Goal: Task Accomplishment & Management: Manage account settings

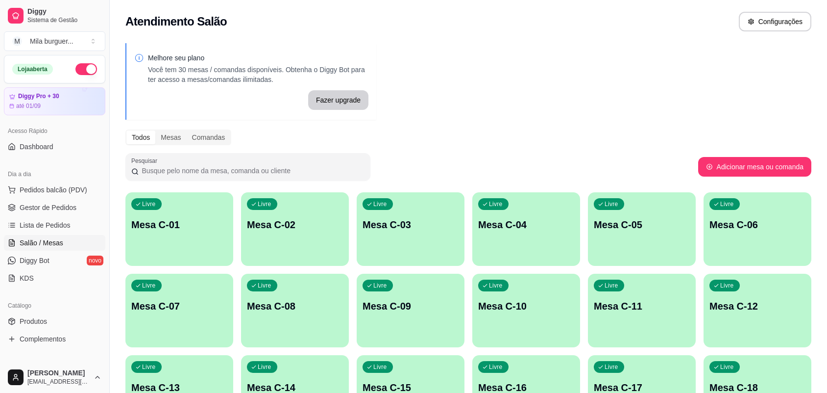
click at [55, 226] on span "Lista de Pedidos" at bounding box center [45, 225] width 51 height 10
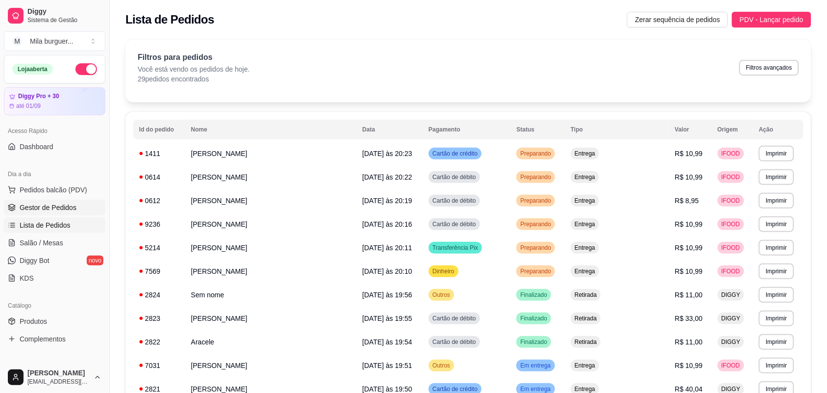
click at [61, 212] on span "Gestor de Pedidos" at bounding box center [48, 207] width 57 height 10
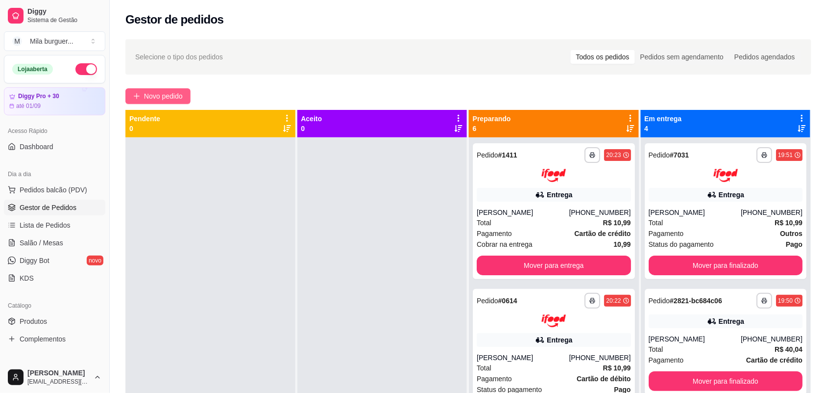
click at [168, 99] on span "Novo pedido" at bounding box center [163, 96] width 39 height 11
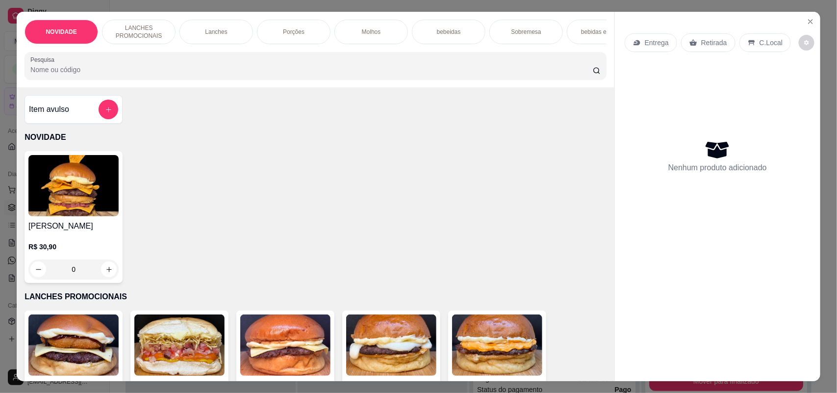
click at [319, 40] on div "Porções" at bounding box center [294, 32] width 74 height 25
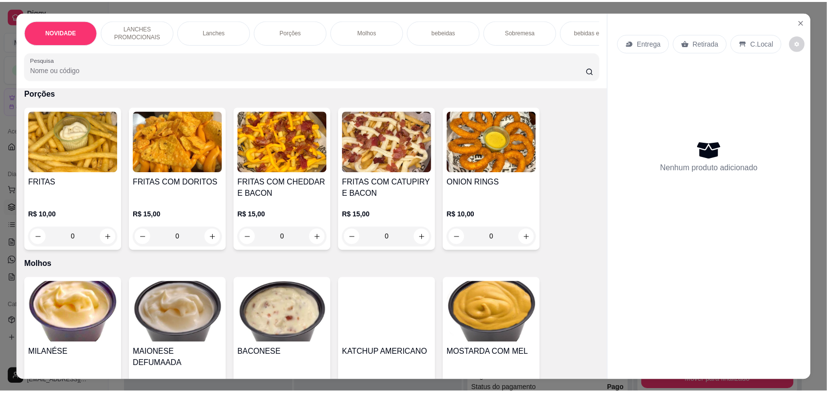
scroll to position [20, 0]
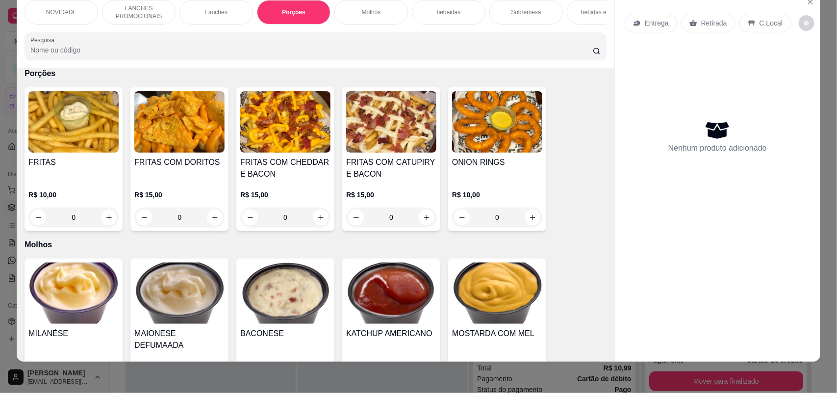
click at [310, 220] on div "0" at bounding box center [285, 217] width 90 height 20
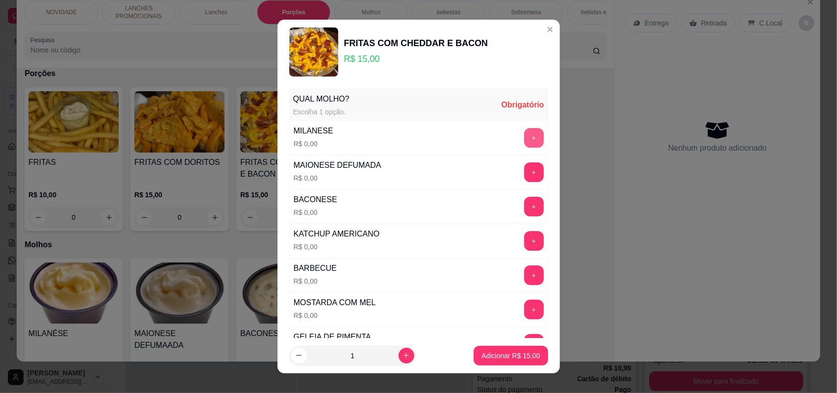
click at [524, 140] on button "+" at bounding box center [534, 138] width 20 height 20
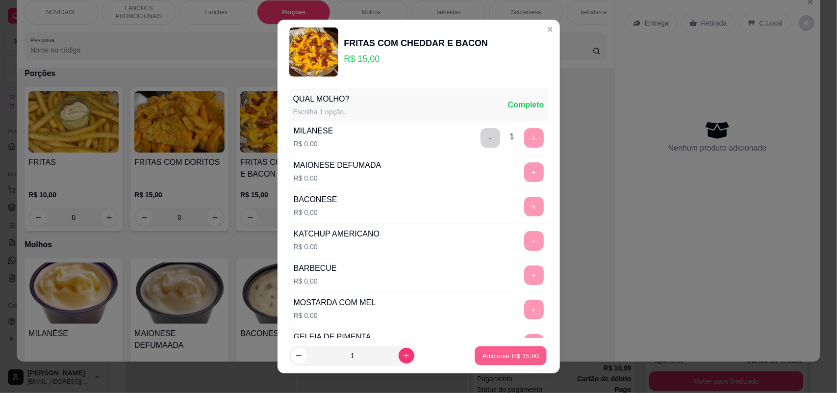
click at [475, 350] on button "Adicionar R$ 15,00" at bounding box center [511, 355] width 72 height 19
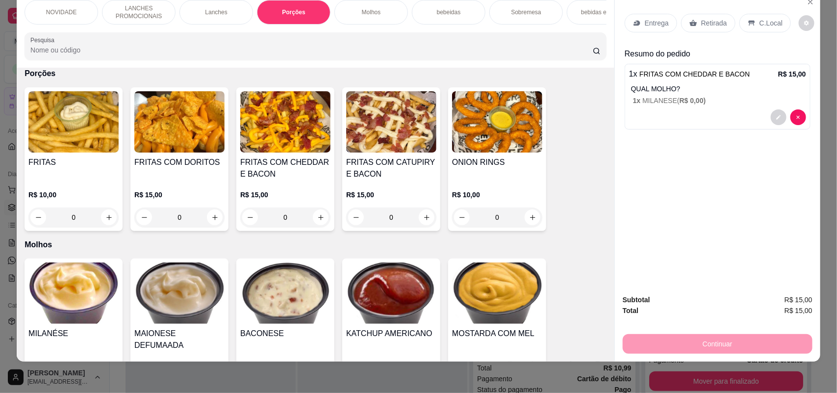
click at [717, 19] on p "Retirada" at bounding box center [714, 23] width 26 height 10
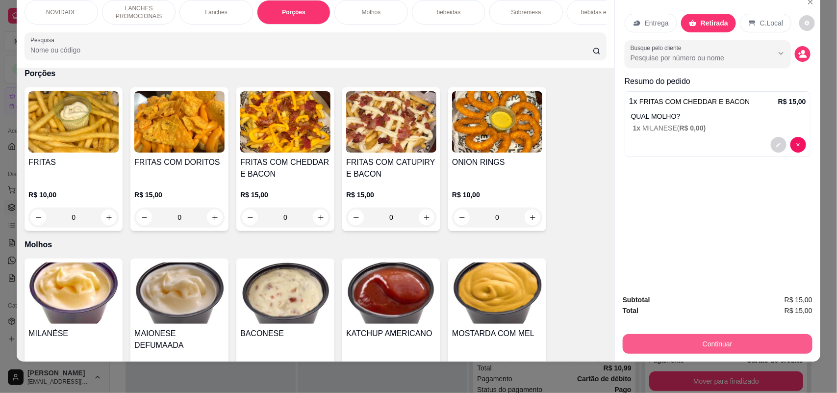
click at [687, 342] on button "Continuar" at bounding box center [717, 344] width 190 height 20
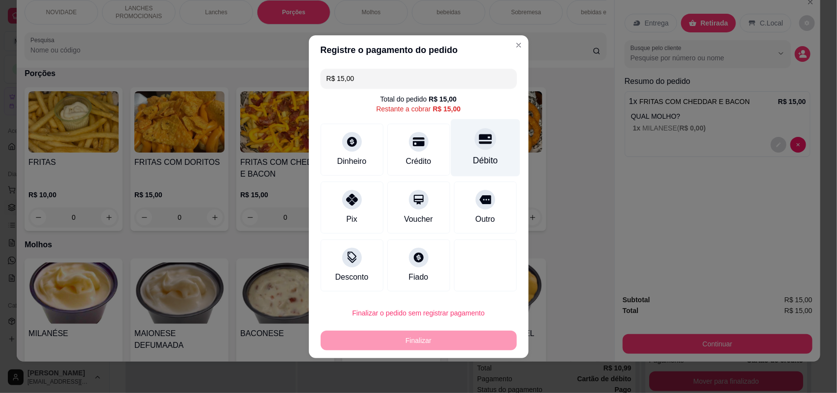
click at [493, 158] on div "Débito" at bounding box center [484, 147] width 69 height 57
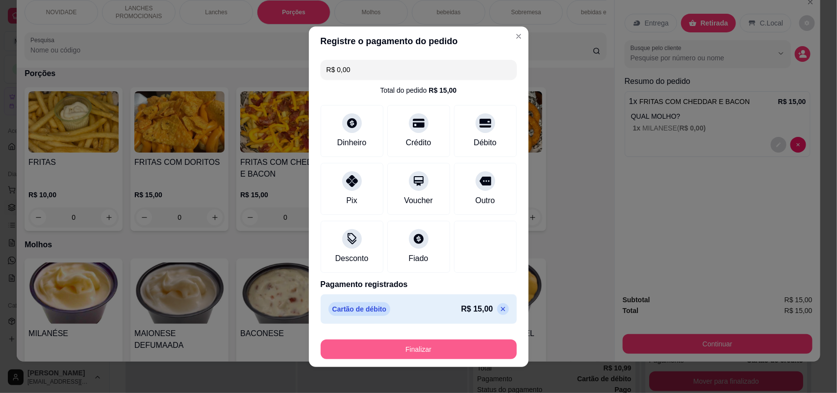
click at [461, 346] on button "Finalizar" at bounding box center [419, 349] width 196 height 20
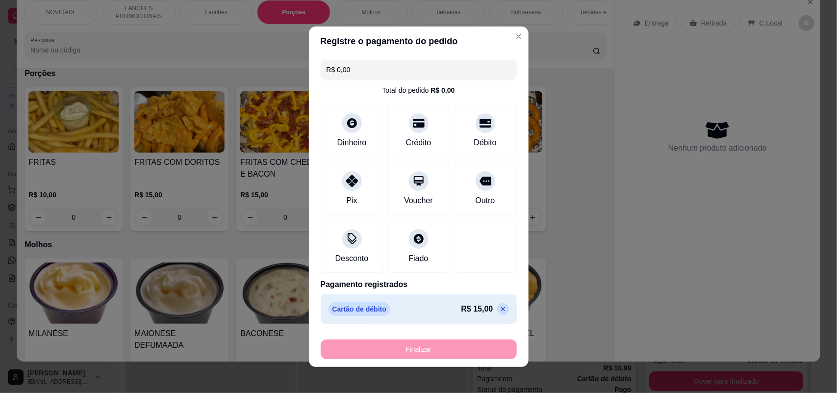
type input "-R$ 15,00"
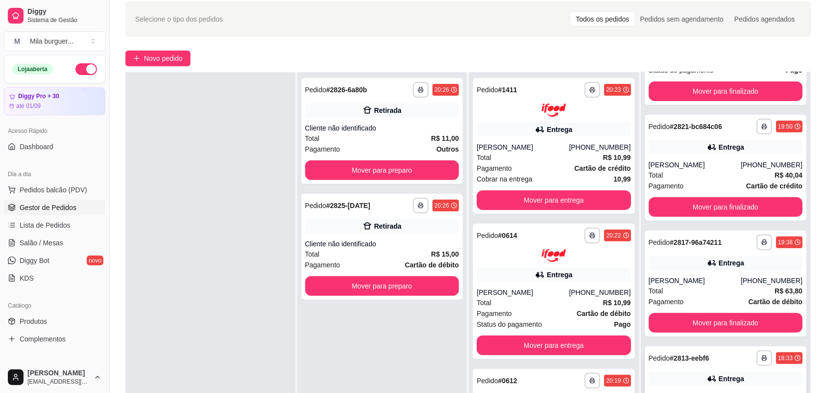
scroll to position [149, 0]
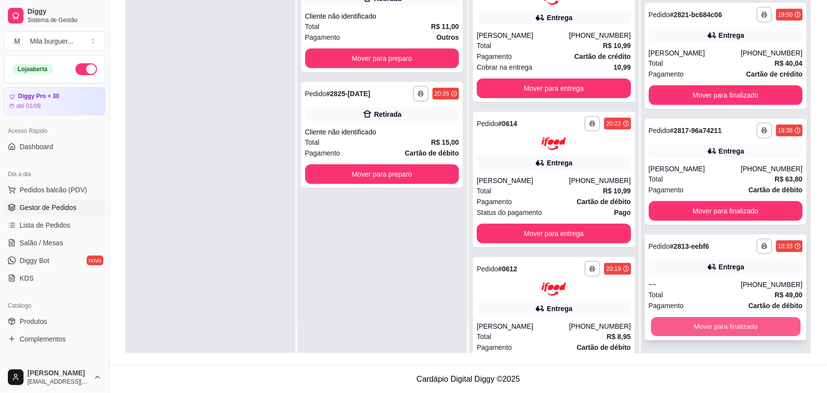
click at [724, 319] on button "Mover para finalizado" at bounding box center [725, 326] width 149 height 19
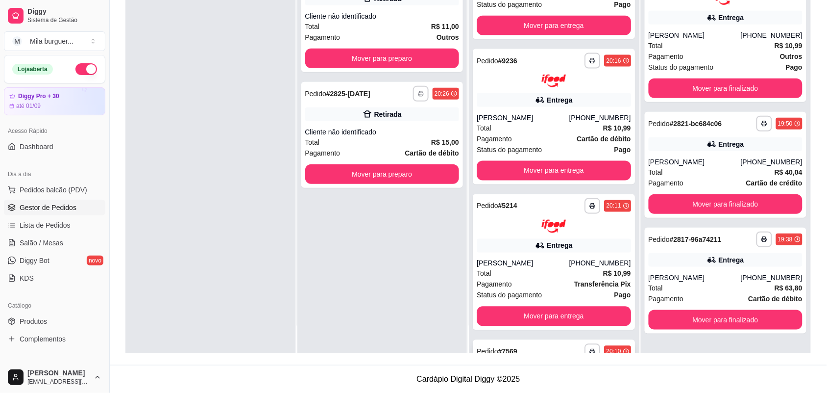
scroll to position [489, 0]
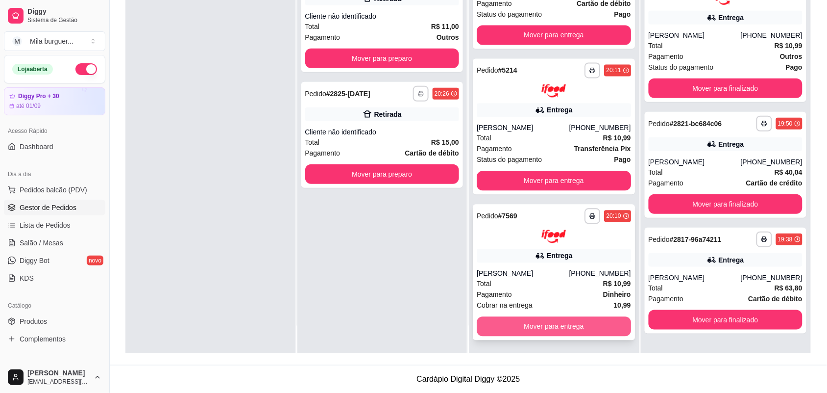
click at [567, 326] on button "Mover para entrega" at bounding box center [554, 327] width 154 height 20
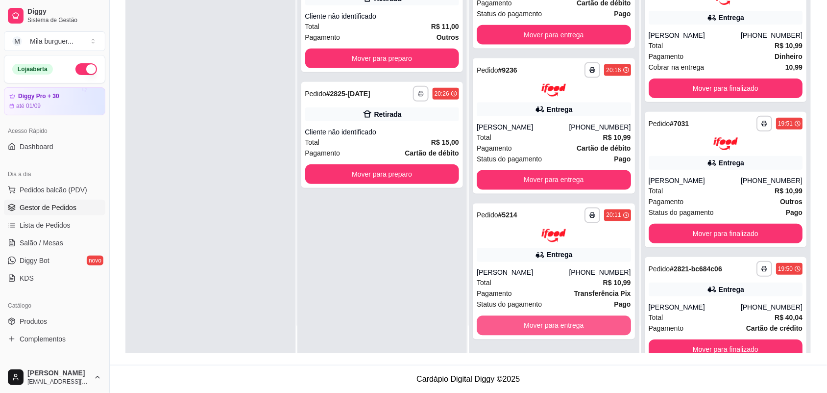
scroll to position [344, 0]
click at [567, 326] on button "Mover para entrega" at bounding box center [554, 326] width 154 height 20
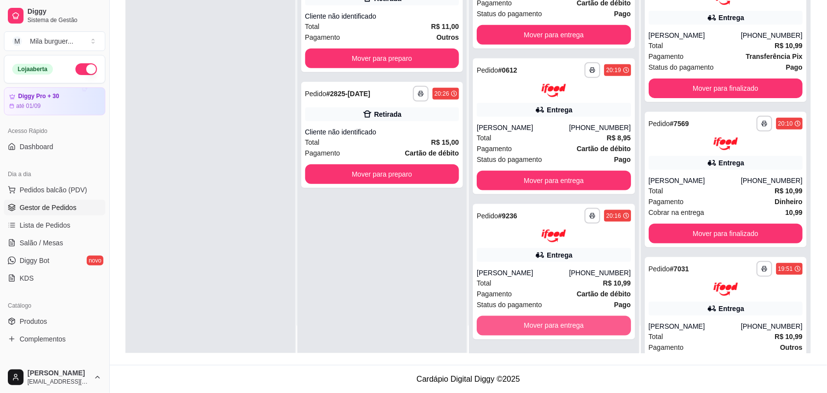
scroll to position [198, 0]
click at [567, 326] on button "Mover para entrega" at bounding box center [553, 325] width 149 height 19
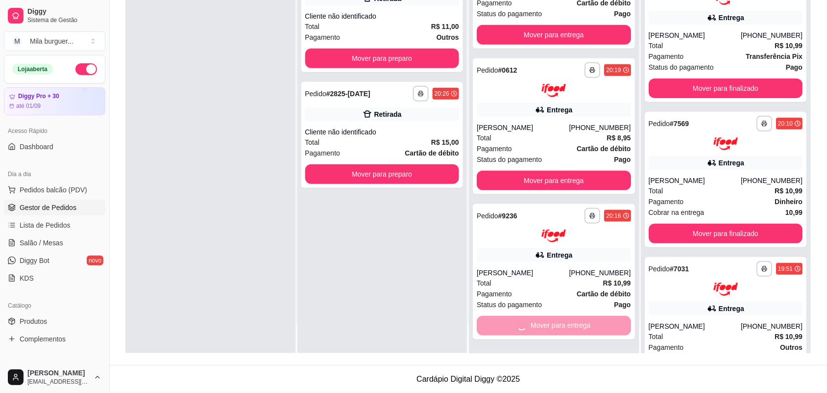
scroll to position [52, 0]
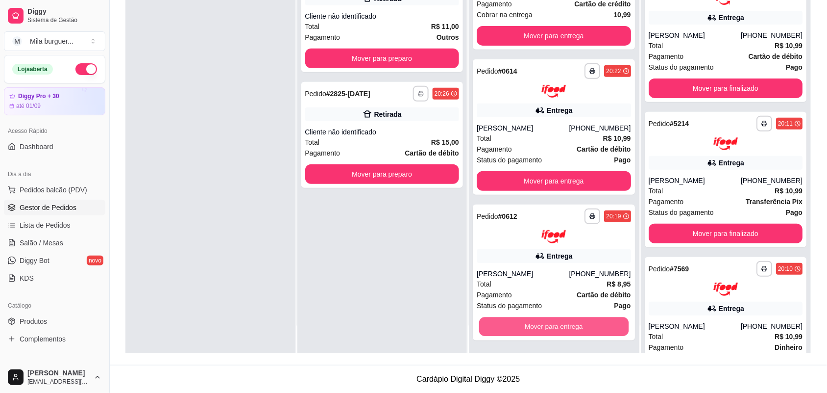
click at [567, 326] on button "Mover para entrega" at bounding box center [553, 326] width 149 height 19
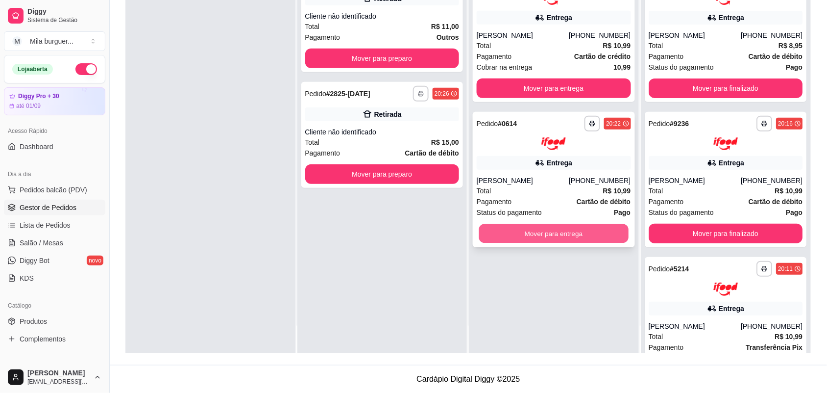
click at [562, 233] on button "Mover para entrega" at bounding box center [553, 233] width 149 height 19
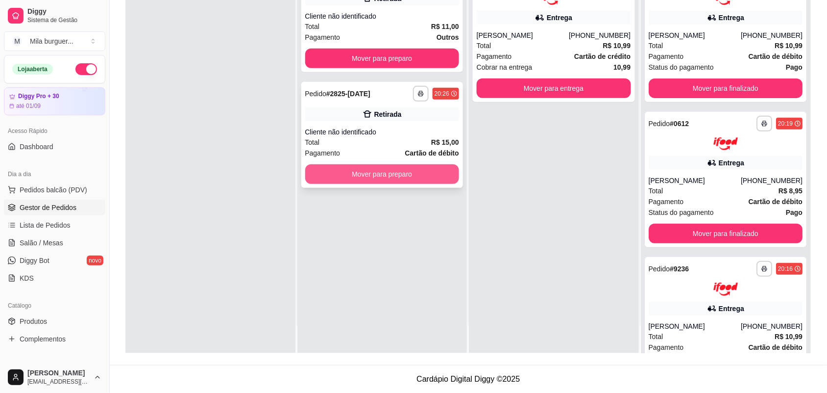
click at [435, 172] on button "Mover para preparo" at bounding box center [382, 174] width 154 height 20
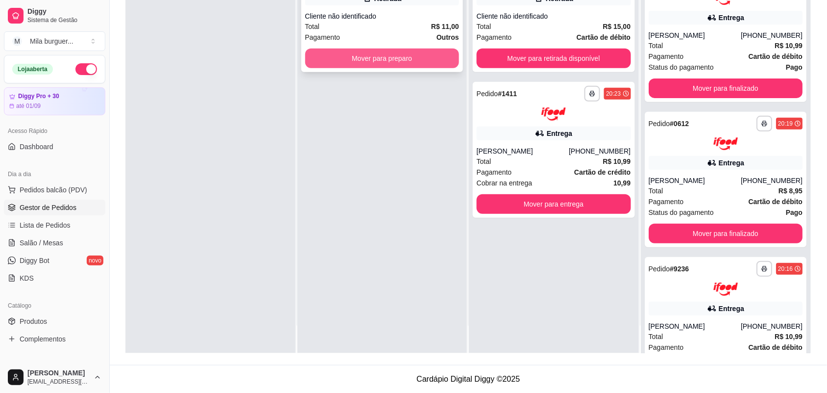
click at [430, 64] on button "Mover para preparo" at bounding box center [382, 59] width 154 height 20
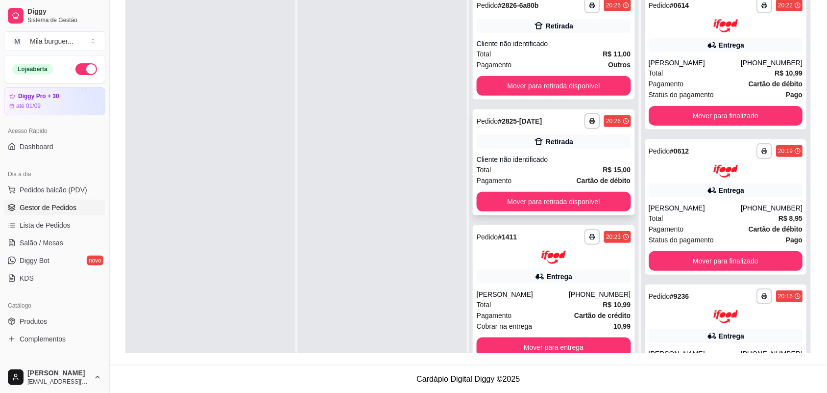
click at [563, 214] on div "**********" at bounding box center [554, 162] width 162 height 106
click at [582, 204] on button "Mover para retirada disponível" at bounding box center [554, 202] width 154 height 20
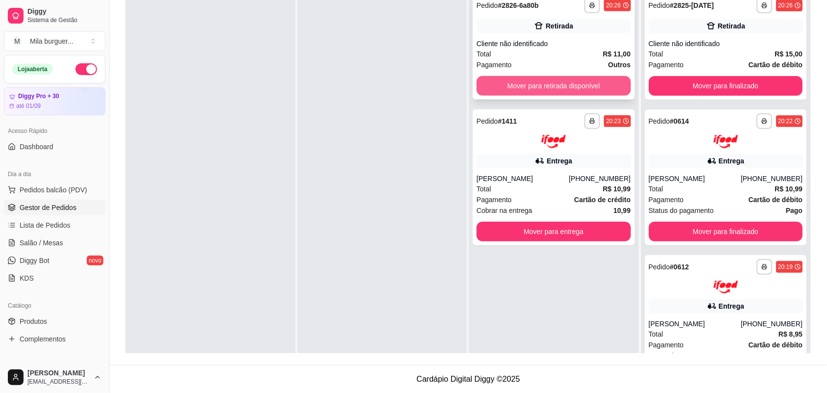
click at [607, 76] on button "Mover para retirada disponível" at bounding box center [554, 86] width 154 height 20
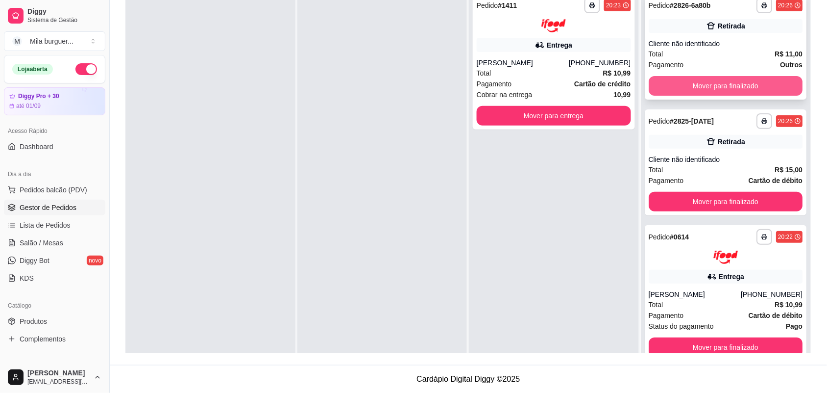
click at [692, 91] on button "Mover para finalizado" at bounding box center [726, 86] width 154 height 20
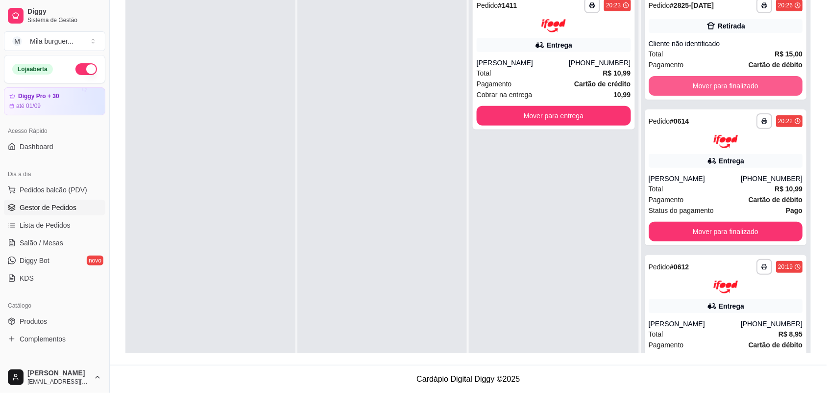
click at [692, 91] on button "Mover para finalizado" at bounding box center [726, 86] width 154 height 20
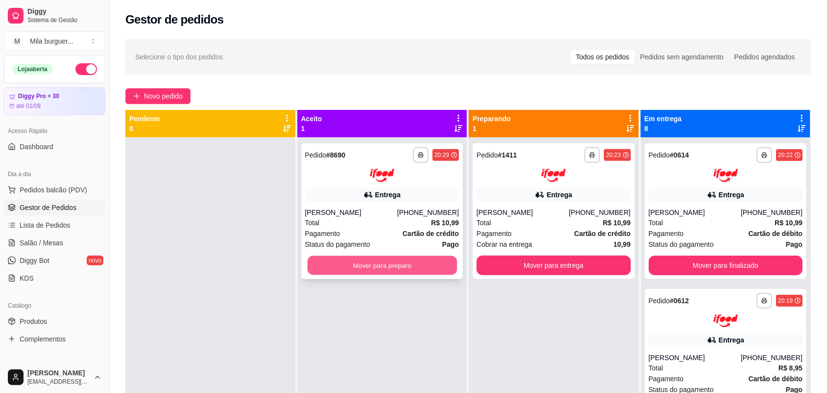
click at [405, 266] on button "Mover para preparo" at bounding box center [381, 264] width 149 height 19
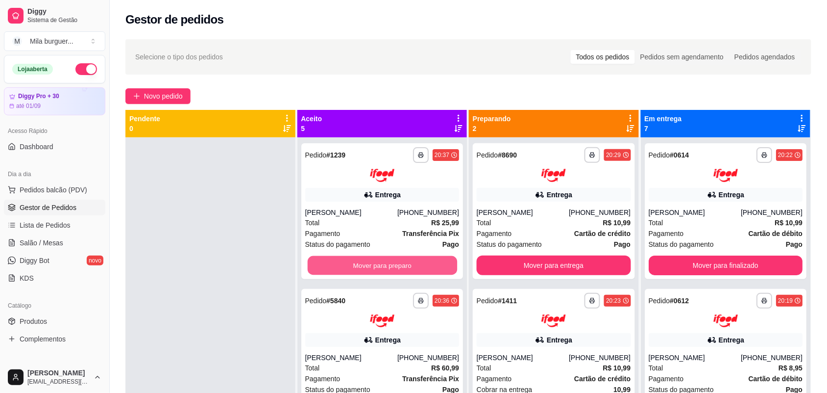
click at [402, 260] on button "Mover para preparo" at bounding box center [381, 264] width 149 height 19
click at [402, 260] on button "Mover para preparo" at bounding box center [382, 265] width 154 height 20
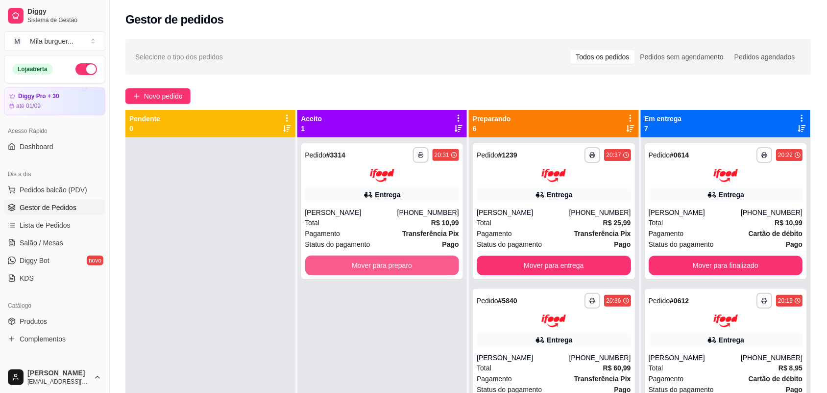
click at [402, 260] on button "Mover para preparo" at bounding box center [382, 265] width 154 height 20
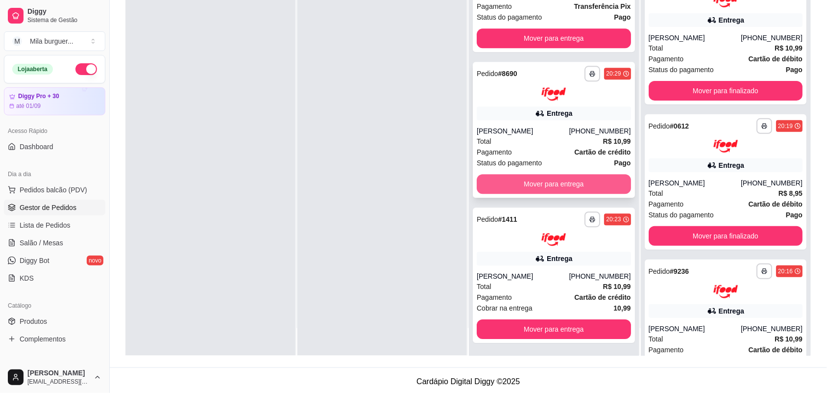
scroll to position [149, 0]
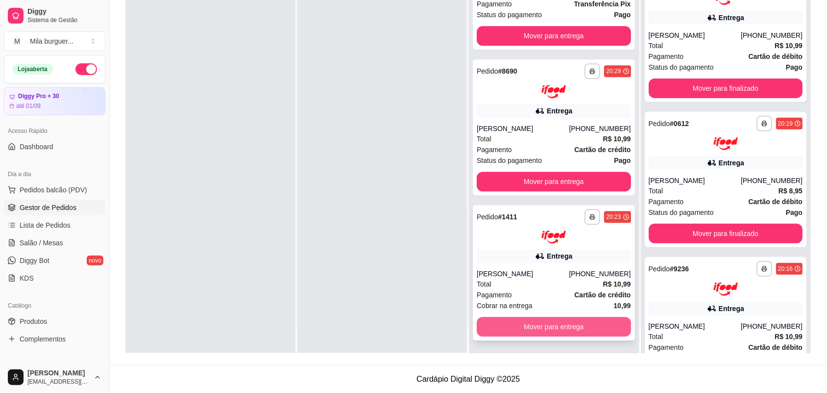
click at [521, 326] on button "Mover para entrega" at bounding box center [554, 327] width 154 height 20
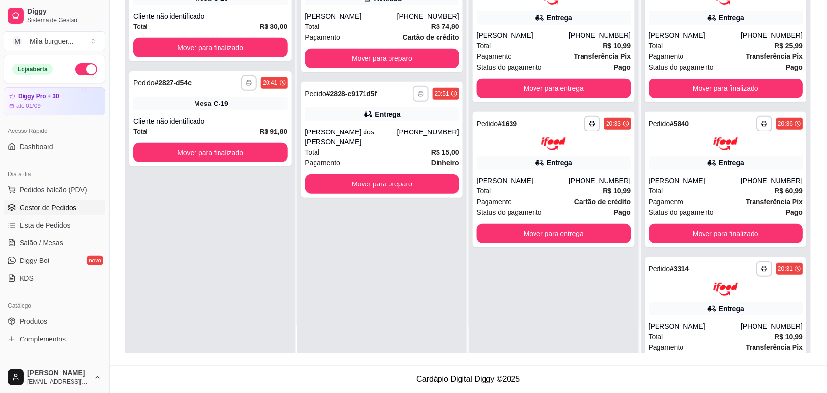
scroll to position [0, 0]
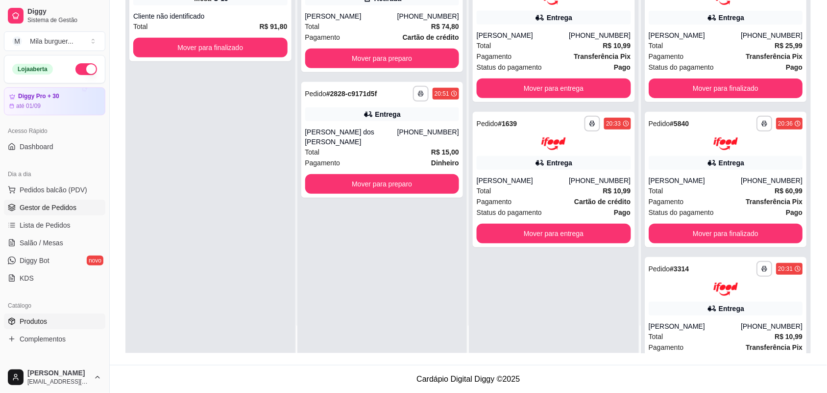
click at [54, 316] on link "Produtos" at bounding box center [54, 321] width 101 height 16
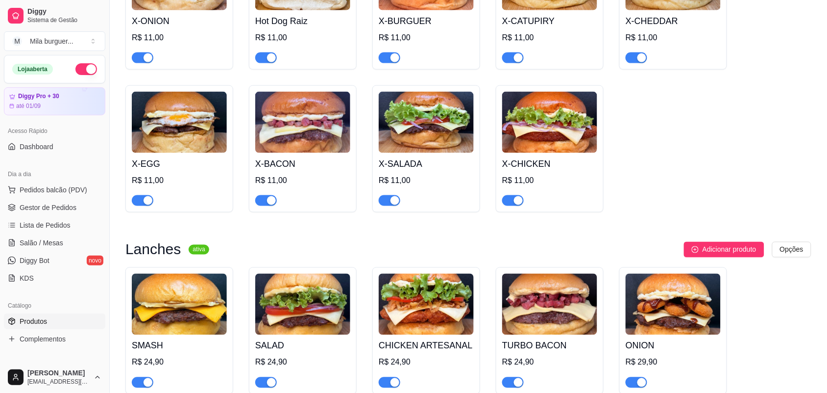
scroll to position [368, 0]
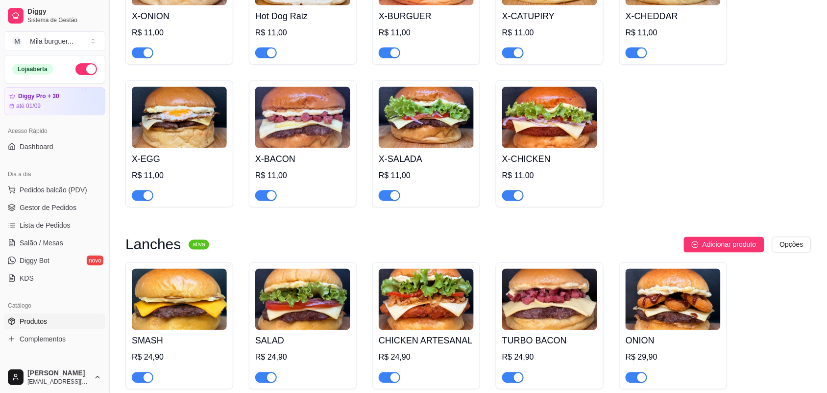
click at [398, 197] on div "button" at bounding box center [395, 195] width 9 height 9
click at [516, 195] on div "button" at bounding box center [518, 195] width 9 height 9
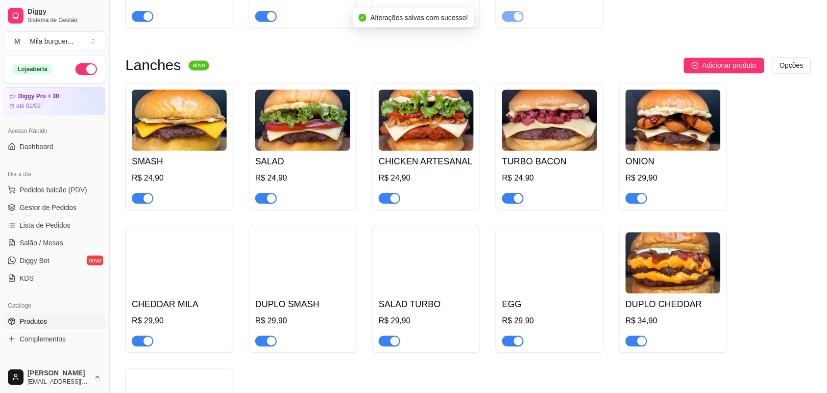
scroll to position [551, 0]
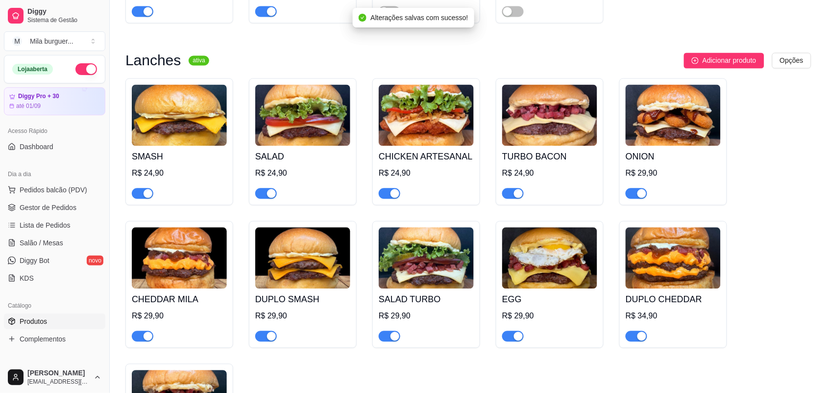
click at [395, 196] on div "button" at bounding box center [395, 193] width 9 height 9
click at [270, 196] on div "button" at bounding box center [271, 193] width 9 height 9
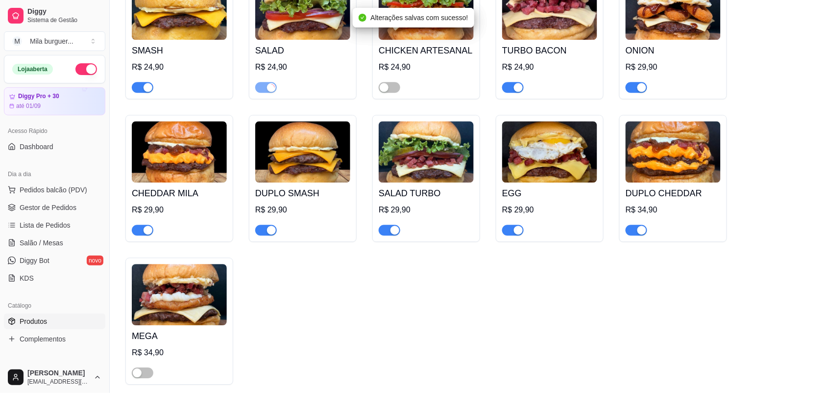
scroll to position [674, 0]
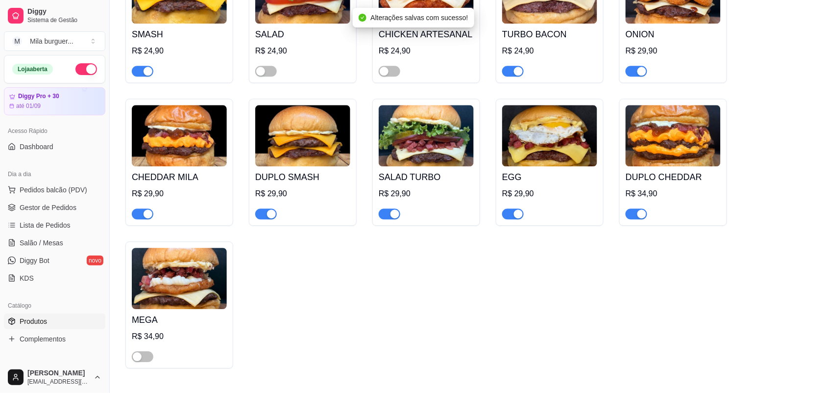
click at [393, 218] on div "button" at bounding box center [395, 213] width 9 height 9
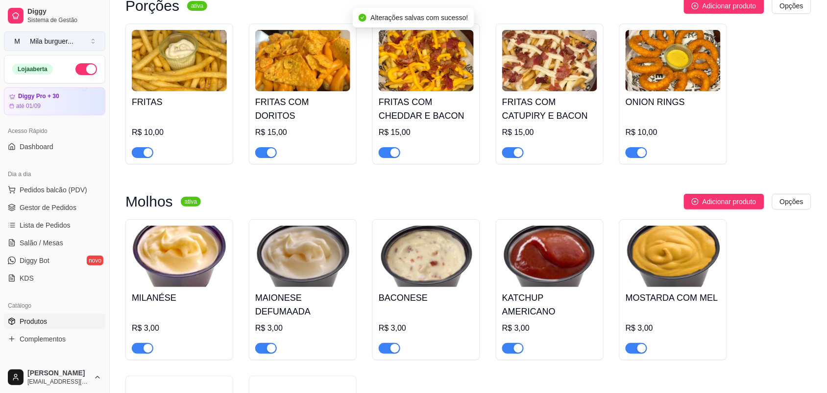
scroll to position [980, 0]
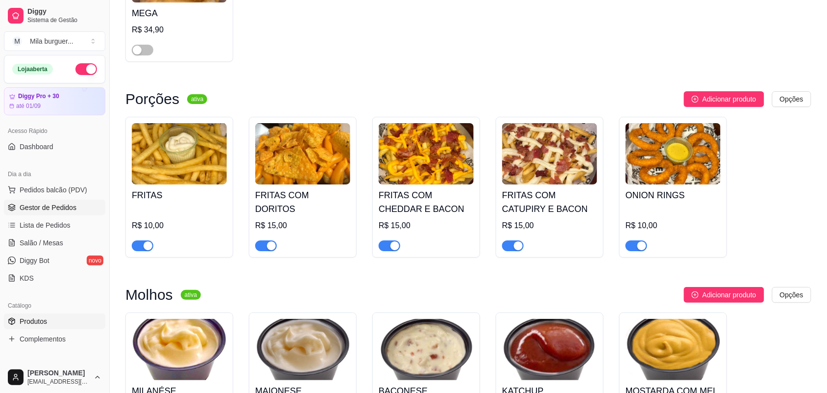
click at [53, 206] on span "Gestor de Pedidos" at bounding box center [48, 207] width 57 height 10
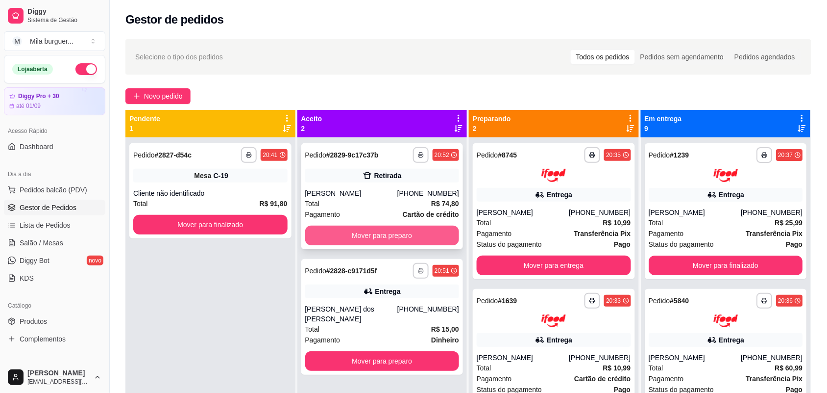
click at [327, 228] on button "Mover para preparo" at bounding box center [382, 235] width 154 height 20
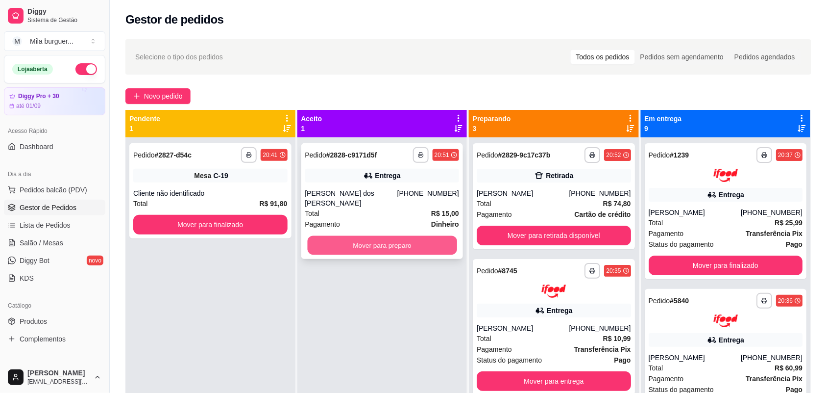
click at [386, 236] on button "Mover para preparo" at bounding box center [381, 245] width 149 height 19
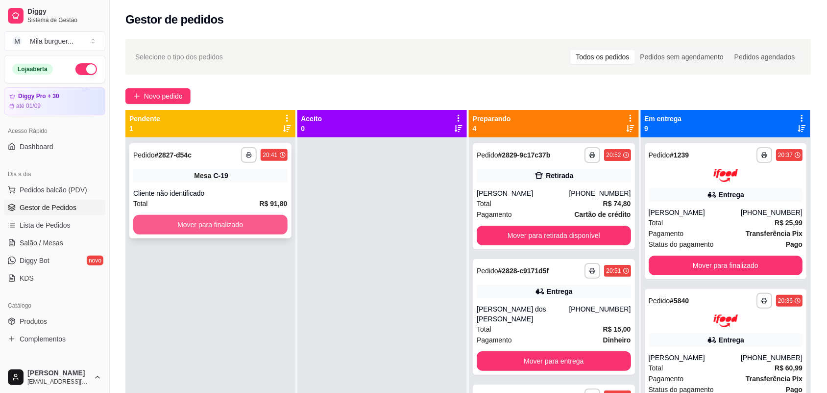
click at [251, 225] on button "Mover para finalizado" at bounding box center [210, 225] width 154 height 20
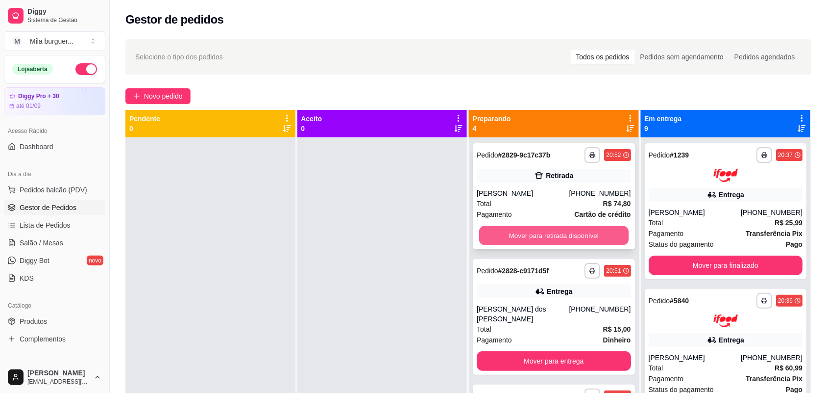
click at [555, 235] on button "Mover para retirada disponível" at bounding box center [553, 235] width 149 height 19
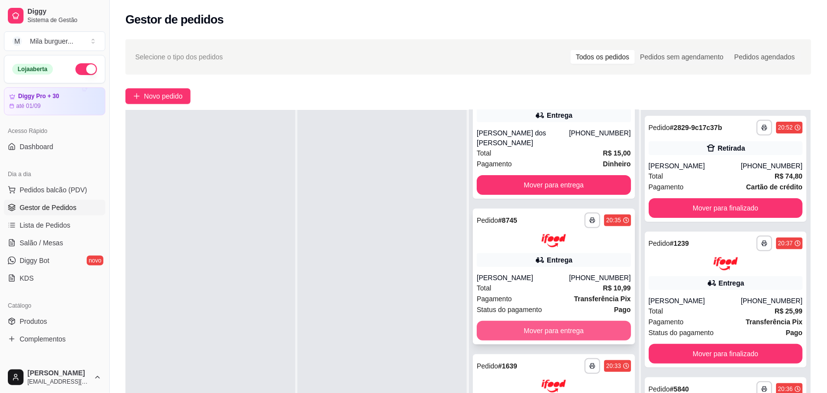
scroll to position [149, 0]
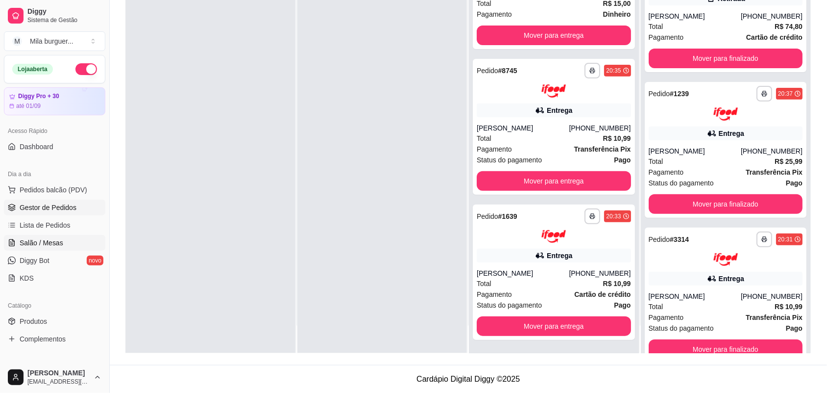
click at [31, 239] on span "Salão / Mesas" at bounding box center [42, 243] width 44 height 10
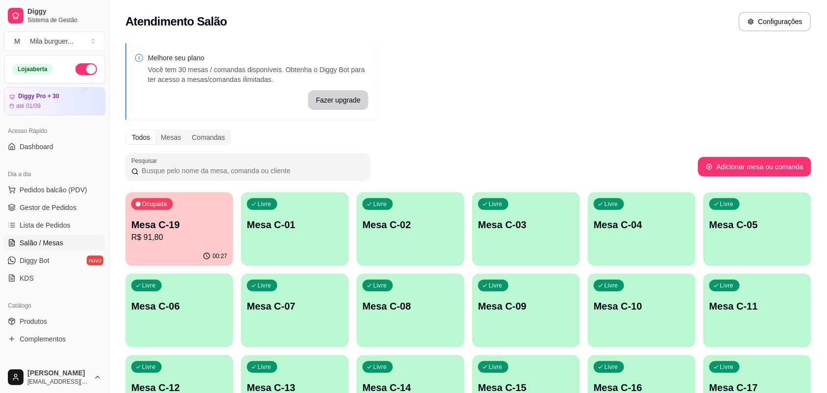
click at [168, 219] on p "Mesa C-19" at bounding box center [179, 225] width 96 height 14
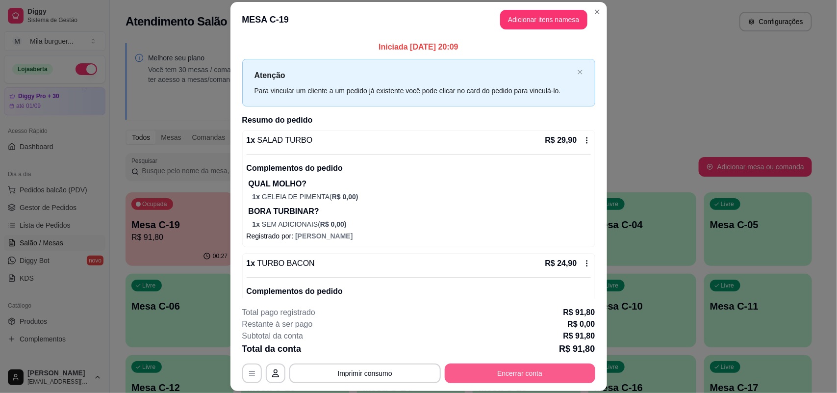
click at [538, 372] on button "Encerrar conta" at bounding box center [520, 373] width 150 height 20
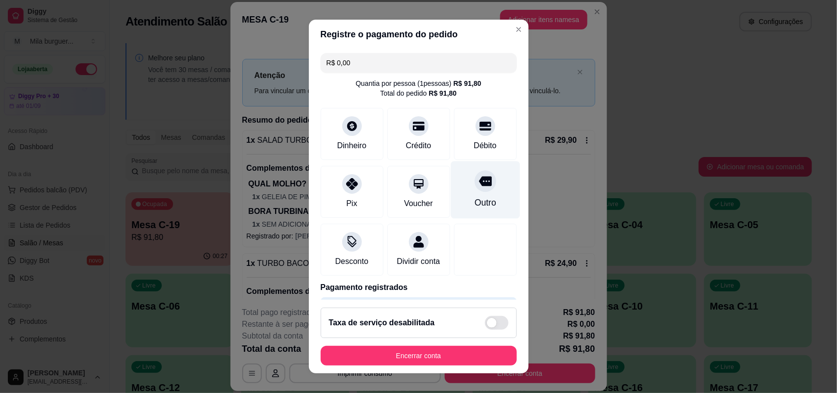
click at [468, 214] on div "Outro" at bounding box center [484, 189] width 69 height 57
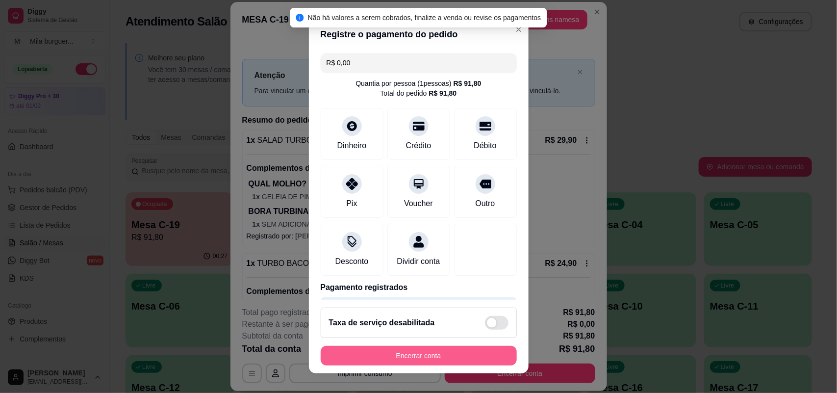
click at [459, 353] on button "Encerrar conta" at bounding box center [419, 356] width 196 height 20
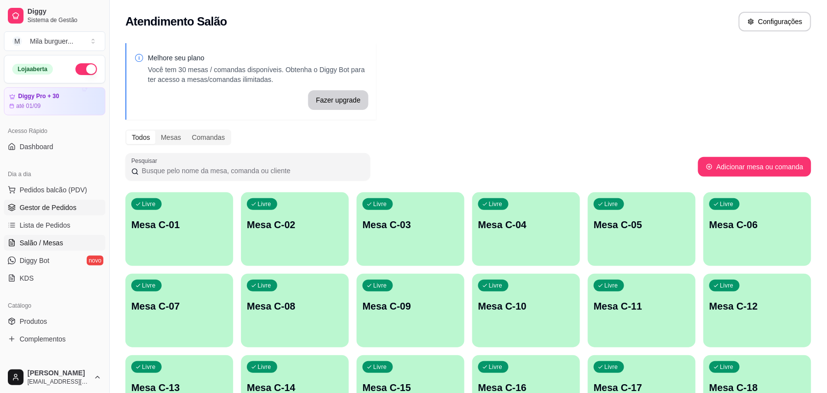
click at [37, 205] on span "Gestor de Pedidos" at bounding box center [48, 207] width 57 height 10
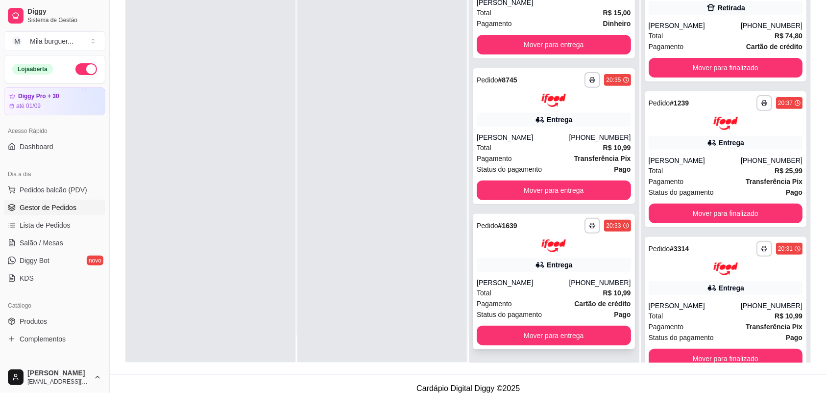
scroll to position [149, 0]
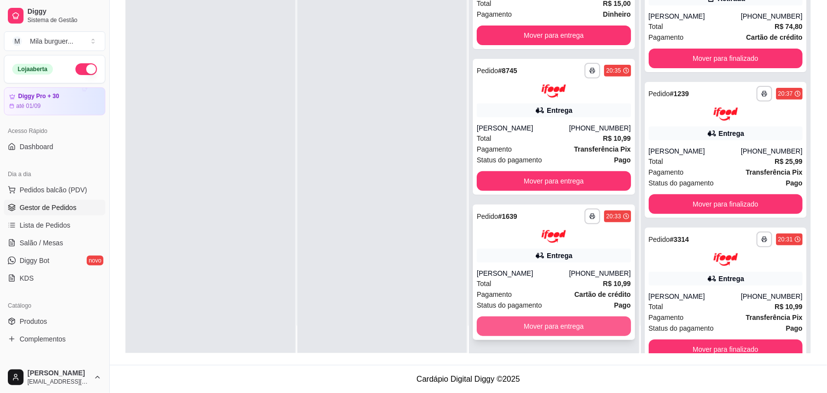
click at [573, 332] on button "Mover para entrega" at bounding box center [554, 326] width 154 height 20
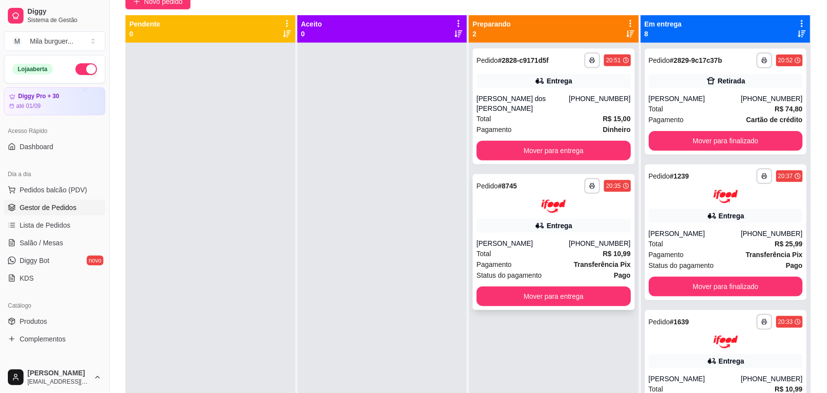
scroll to position [27, 0]
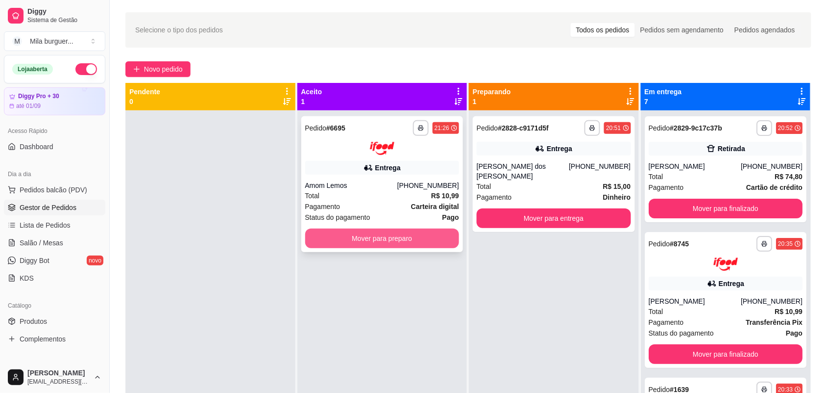
click at [331, 231] on button "Mover para preparo" at bounding box center [382, 238] width 154 height 20
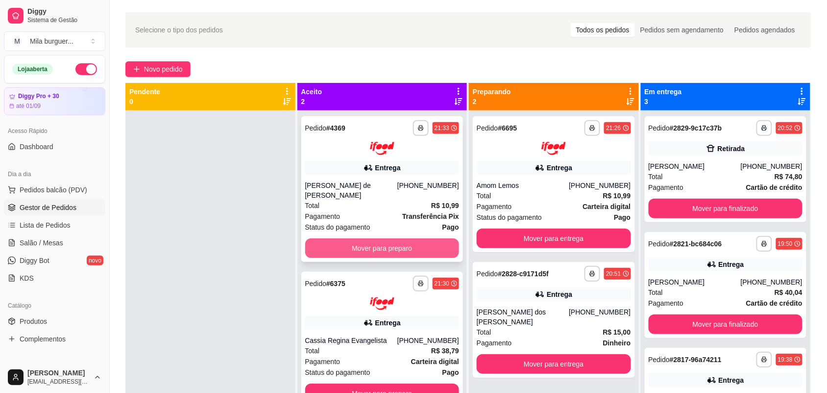
click at [413, 240] on button "Mover para preparo" at bounding box center [382, 248] width 154 height 20
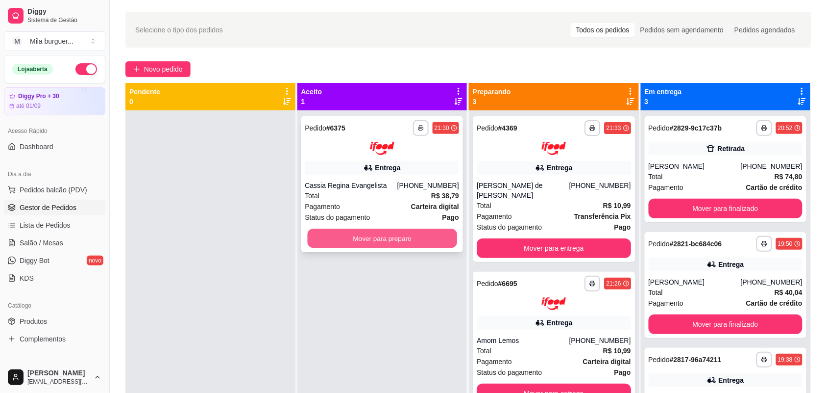
click at [416, 239] on button "Mover para preparo" at bounding box center [381, 237] width 149 height 19
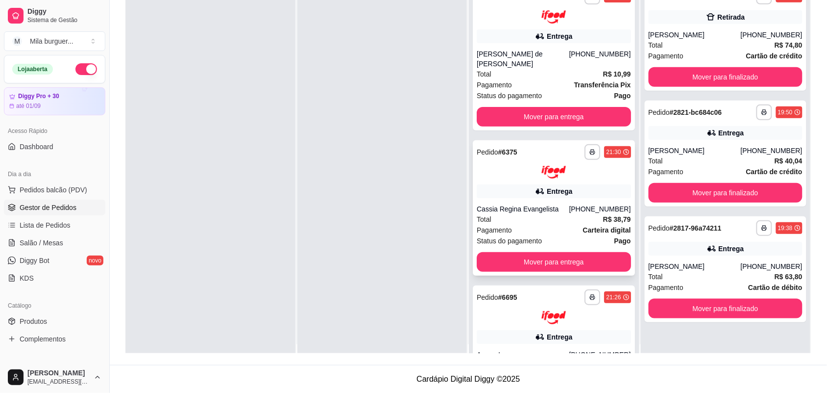
scroll to position [0, 0]
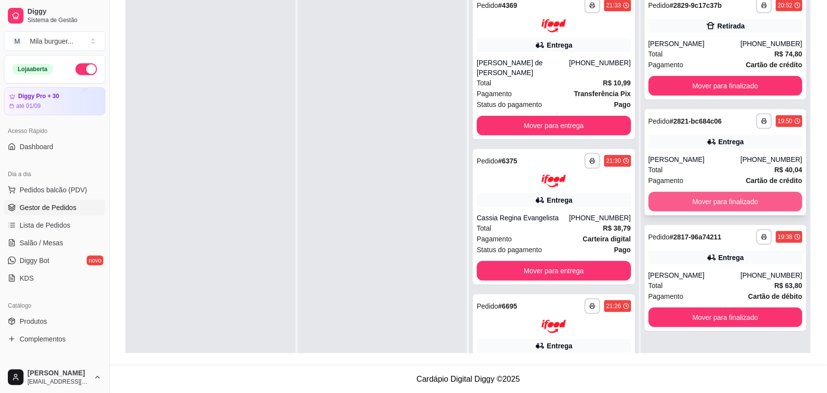
click at [702, 206] on button "Mover para finalizado" at bounding box center [726, 202] width 154 height 20
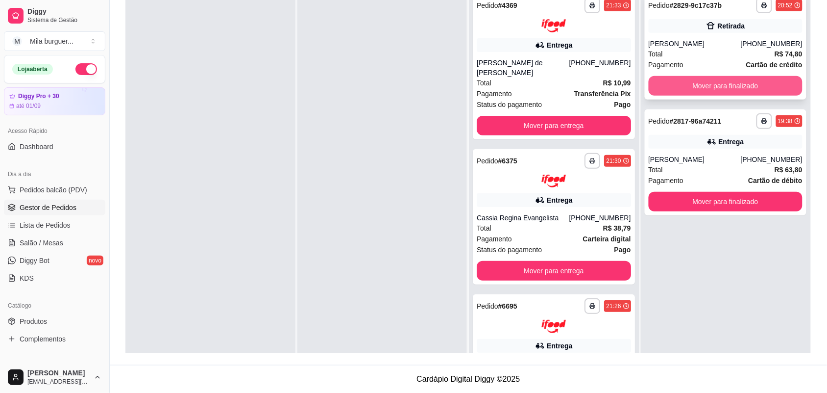
click at [717, 86] on button "Mover para finalizado" at bounding box center [726, 86] width 154 height 20
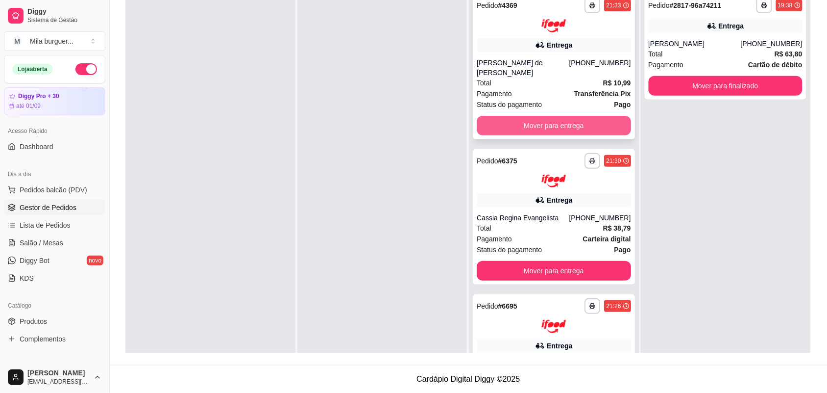
click at [580, 130] on button "Mover para entrega" at bounding box center [554, 126] width 154 height 20
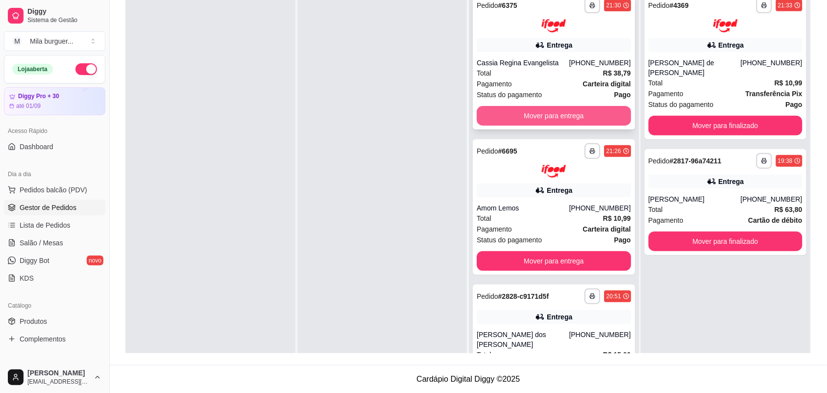
click at [581, 119] on button "Mover para entrega" at bounding box center [554, 116] width 154 height 20
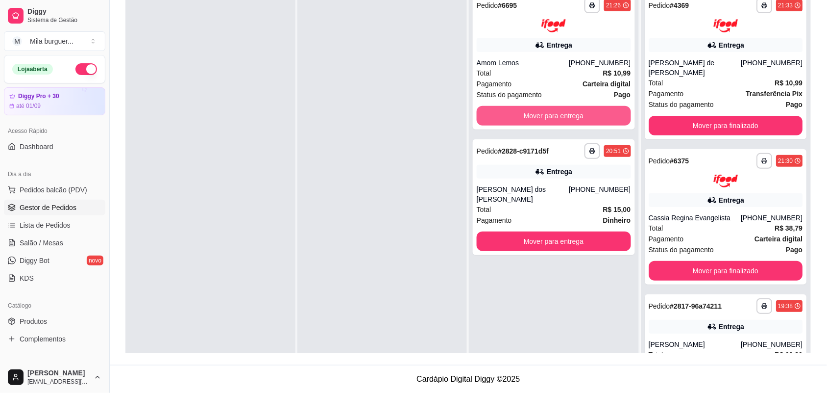
click at [581, 119] on button "Mover para entrega" at bounding box center [554, 116] width 154 height 20
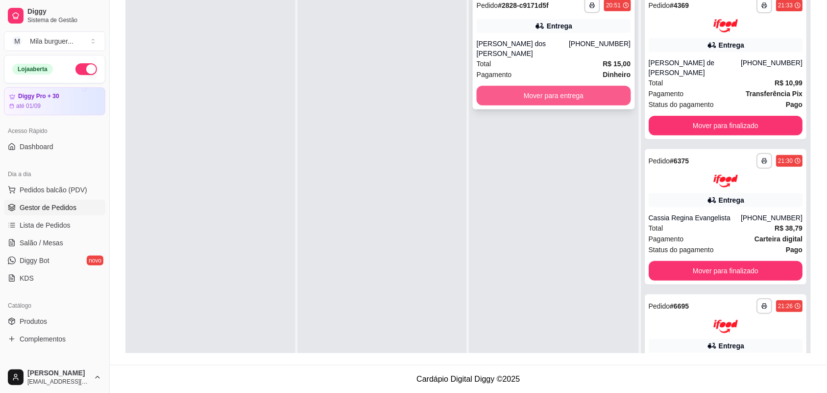
click at [590, 86] on button "Mover para entrega" at bounding box center [554, 96] width 154 height 20
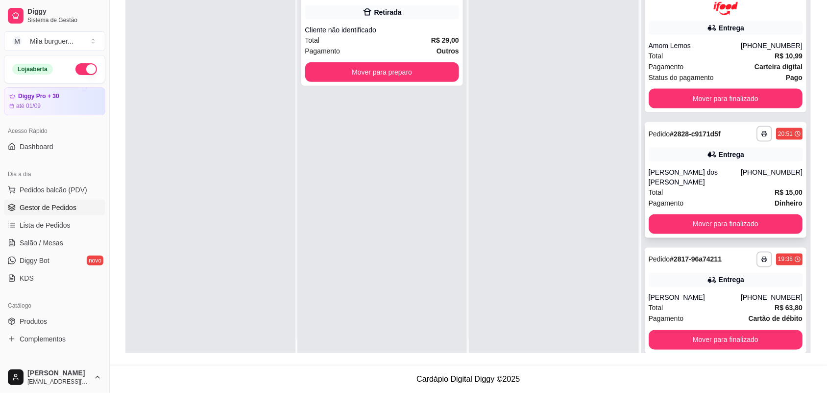
scroll to position [27, 0]
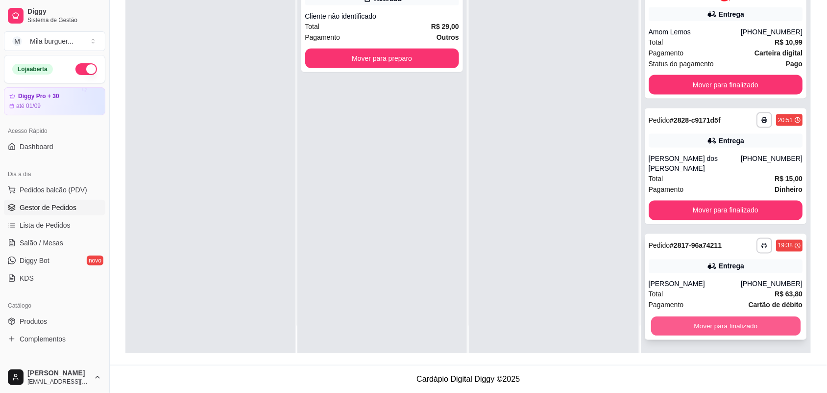
click at [701, 321] on button "Mover para finalizado" at bounding box center [725, 325] width 149 height 19
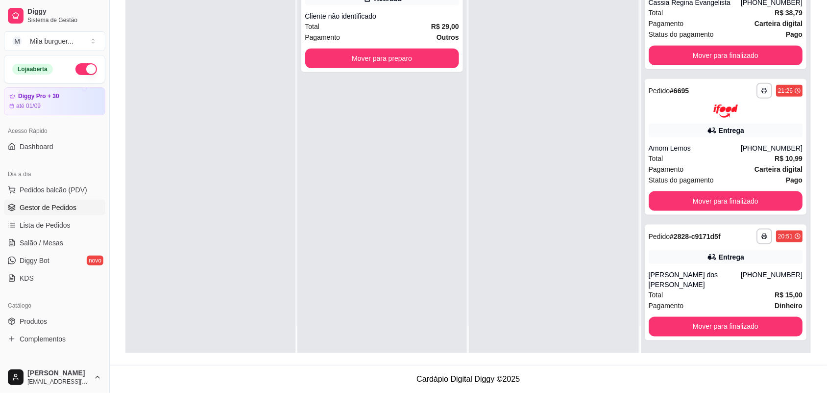
scroll to position [0, 0]
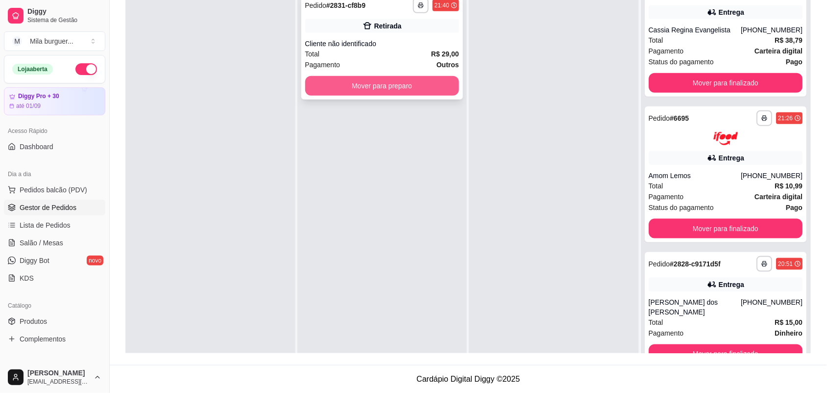
click at [441, 82] on button "Mover para preparo" at bounding box center [382, 86] width 154 height 20
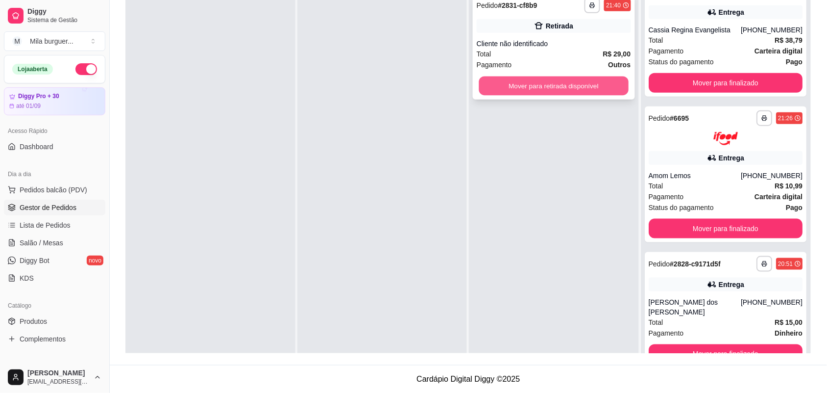
click at [576, 84] on button "Mover para retirada disponível" at bounding box center [553, 85] width 149 height 19
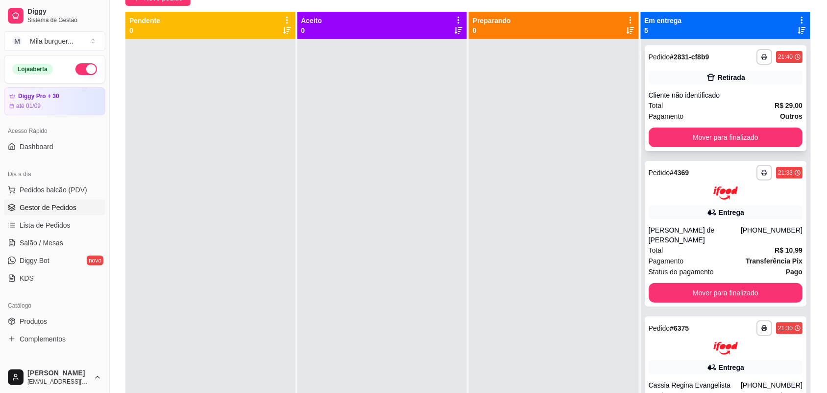
scroll to position [27, 0]
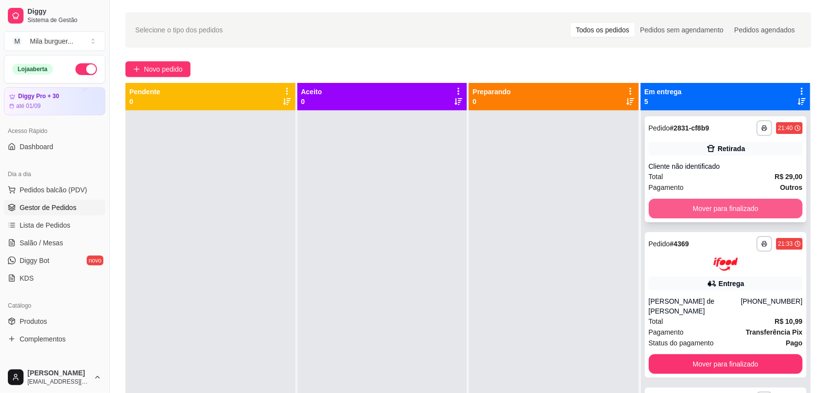
click at [719, 209] on button "Mover para finalizado" at bounding box center [726, 208] width 154 height 20
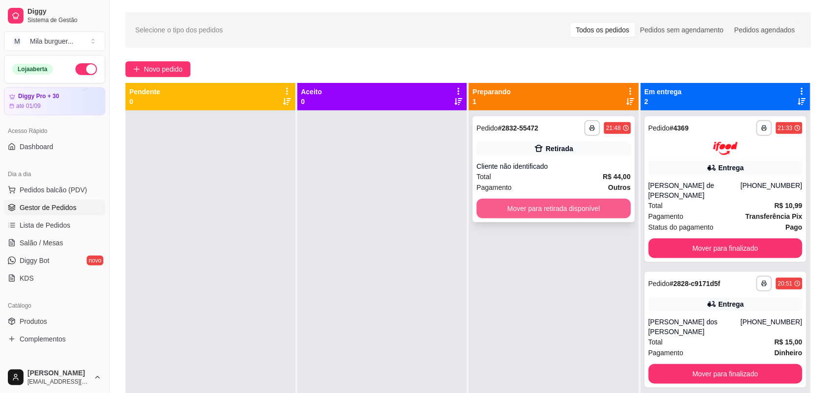
click at [537, 192] on div "Pagamento Outros" at bounding box center [554, 187] width 154 height 11
click at [617, 207] on button "Mover para retirada disponível" at bounding box center [554, 208] width 154 height 20
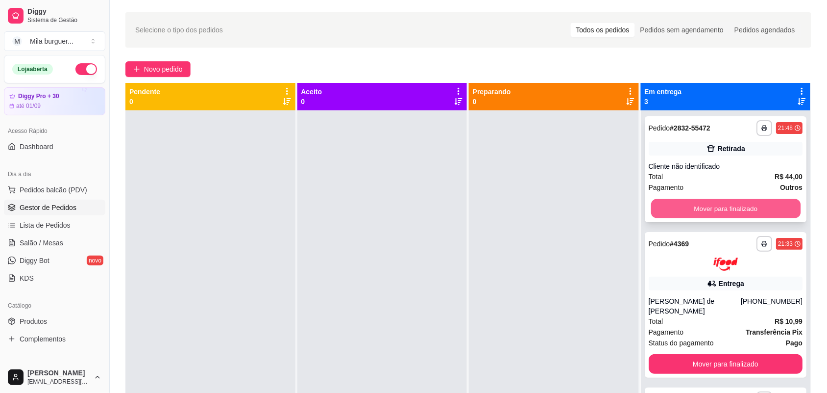
click at [692, 209] on button "Mover para finalizado" at bounding box center [725, 208] width 149 height 19
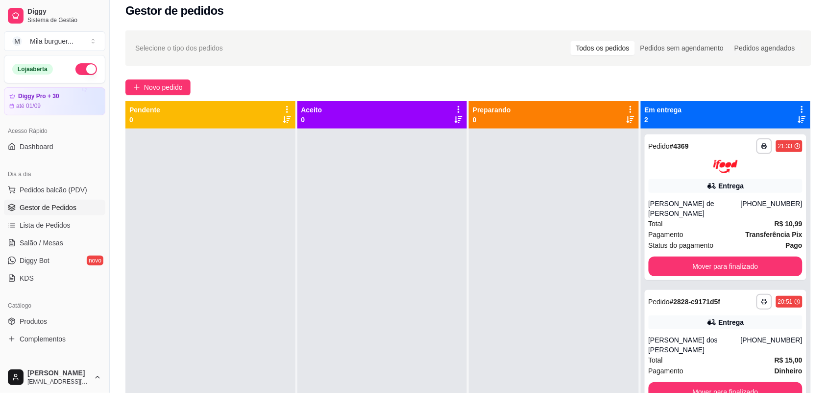
scroll to position [0, 0]
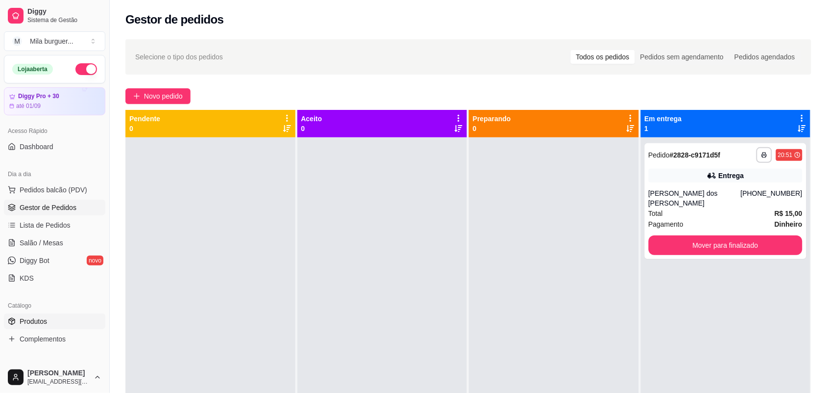
click at [47, 316] on link "Produtos" at bounding box center [54, 321] width 101 height 16
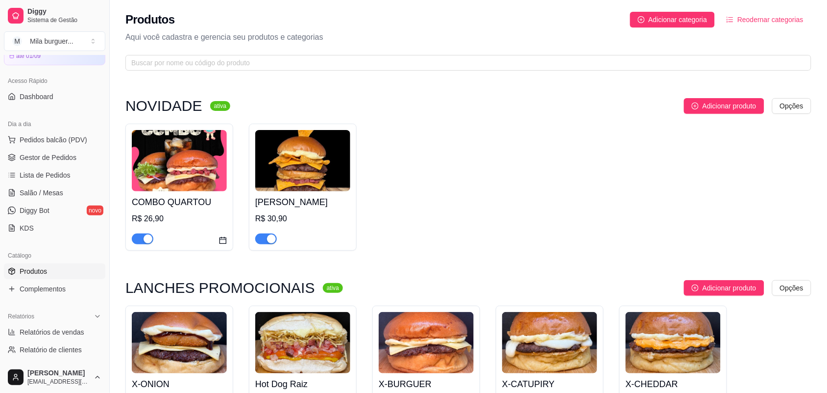
scroll to position [123, 0]
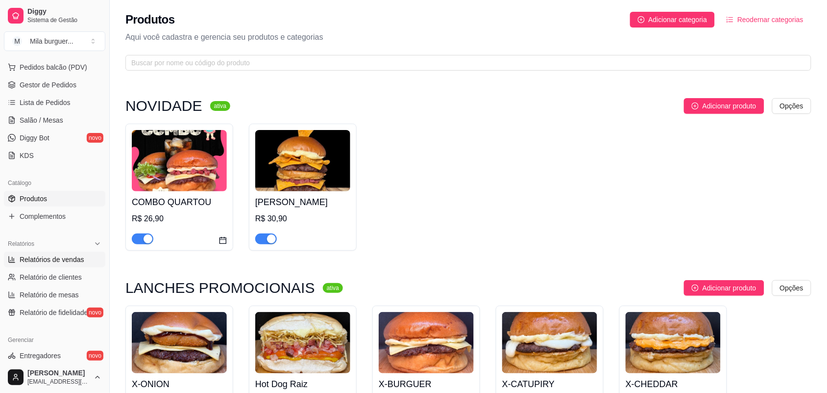
click at [52, 261] on span "Relatórios de vendas" at bounding box center [52, 259] width 65 height 10
select select "ALL"
select select "0"
